Goal: Ask a question

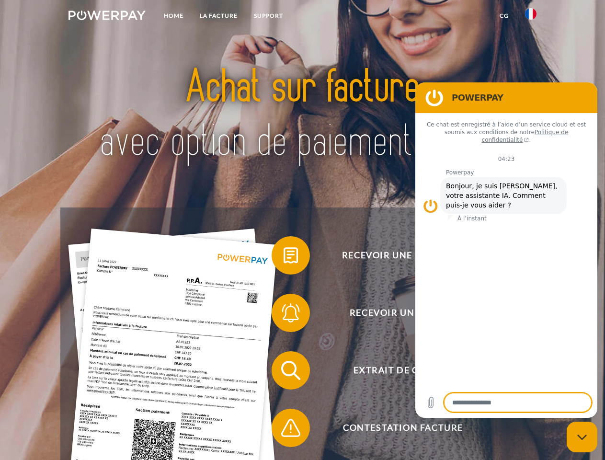
click at [107, 17] on img at bounding box center [107, 16] width 77 height 10
click at [531, 17] on img at bounding box center [531, 14] width 12 height 12
click at [504, 16] on link "CG" at bounding box center [504, 15] width 25 height 17
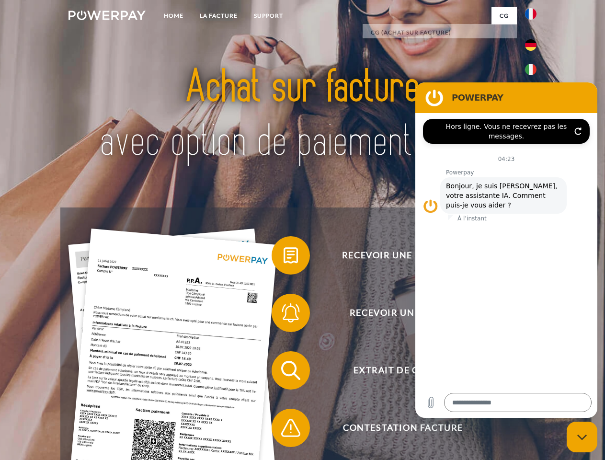
click at [284, 257] on span at bounding box center [277, 255] width 48 height 48
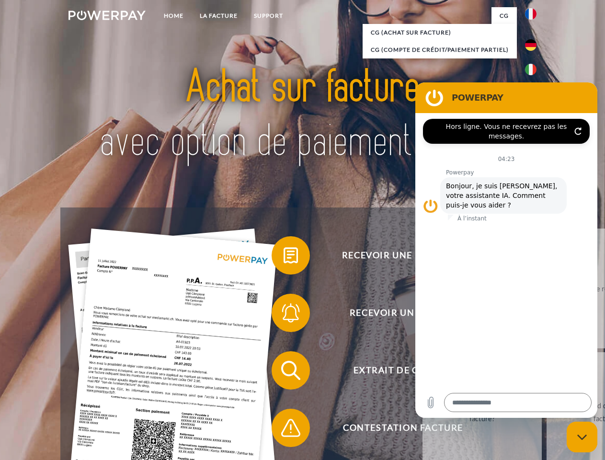
click at [284, 315] on span at bounding box center [277, 313] width 48 height 48
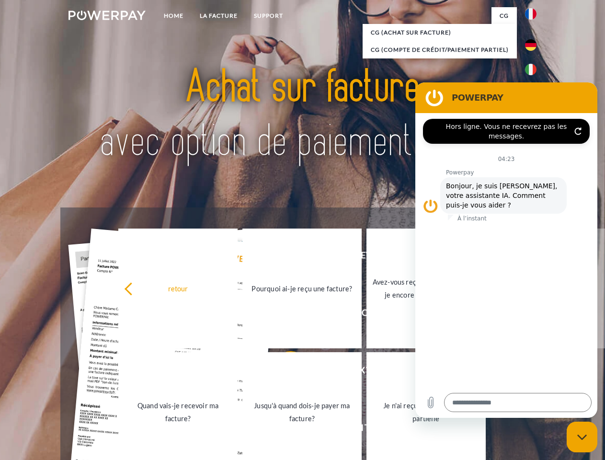
click at [284, 372] on link "Jusqu'à quand dois-je payer ma facture?" at bounding box center [302, 412] width 119 height 120
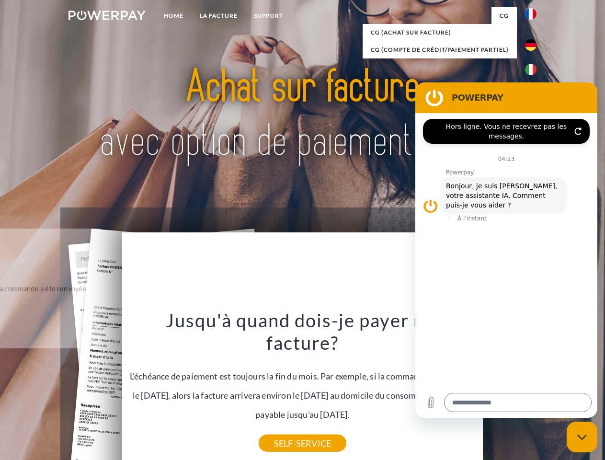
click at [582, 437] on icon "Fermer la fenêtre de messagerie" at bounding box center [583, 437] width 10 height 6
type textarea "*"
